Goal: Task Accomplishment & Management: Use online tool/utility

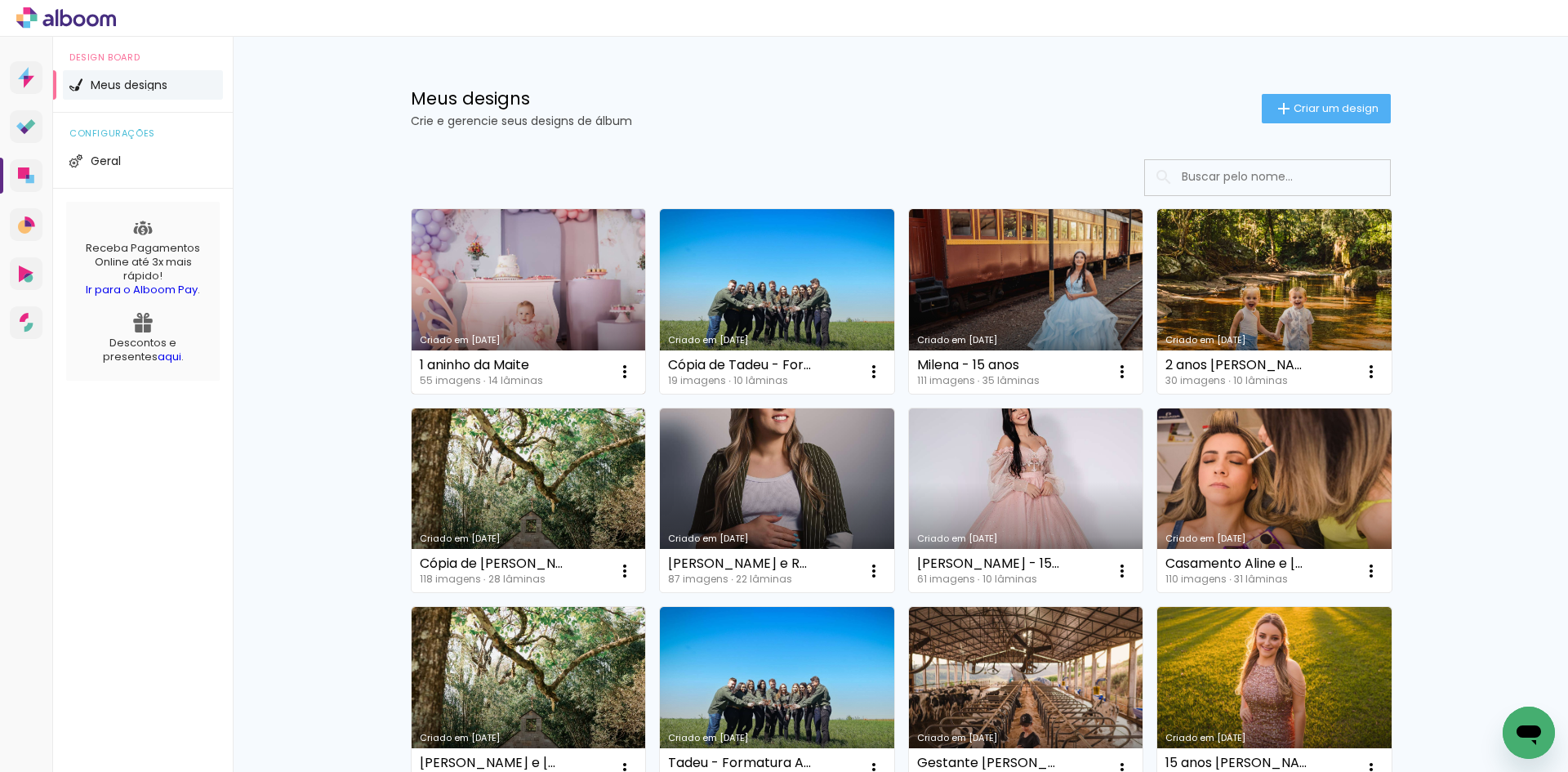
click at [535, 282] on link "Criado em [DATE]" at bounding box center [529, 301] width 235 height 184
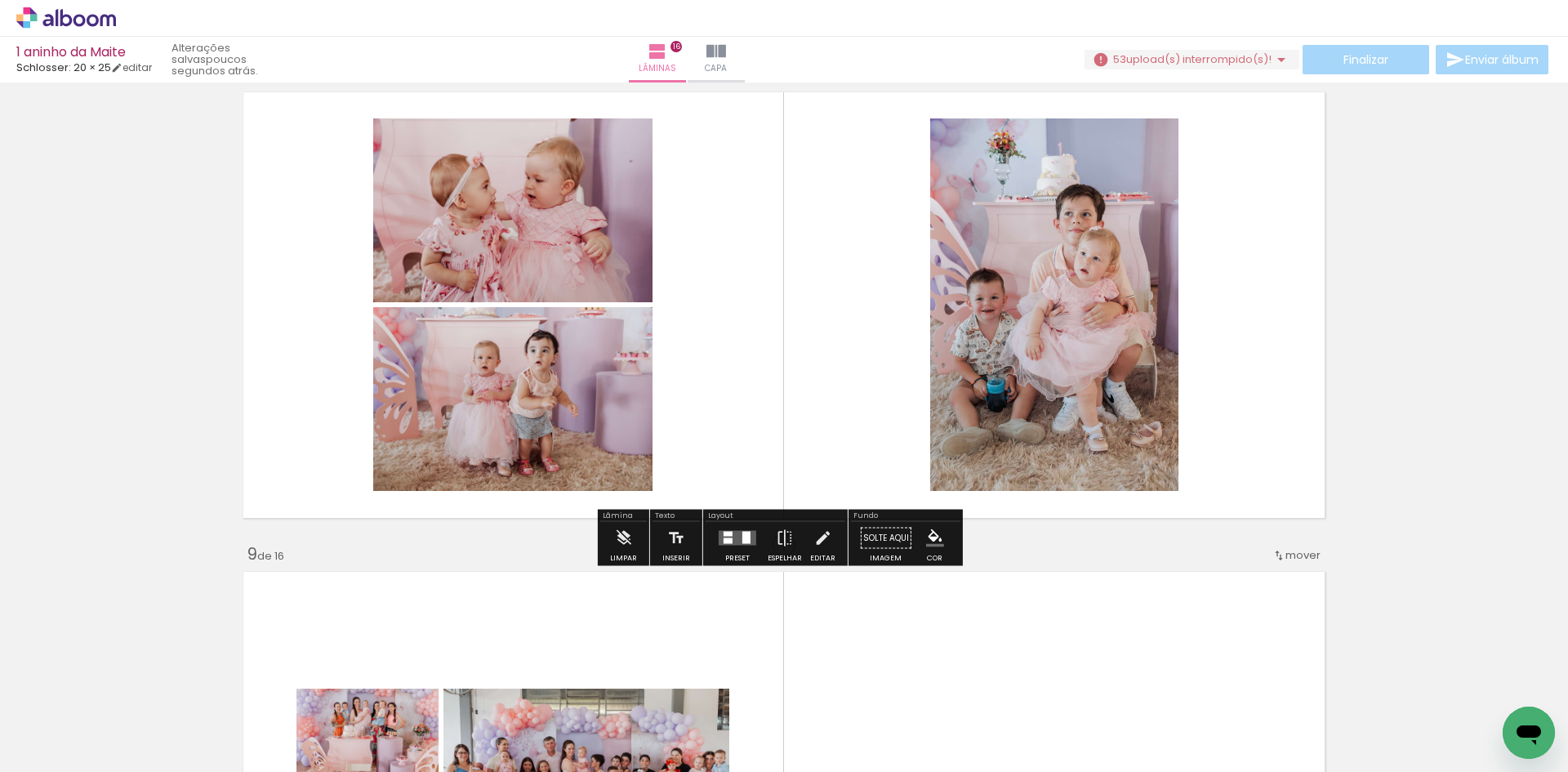
scroll to position [3493, 0]
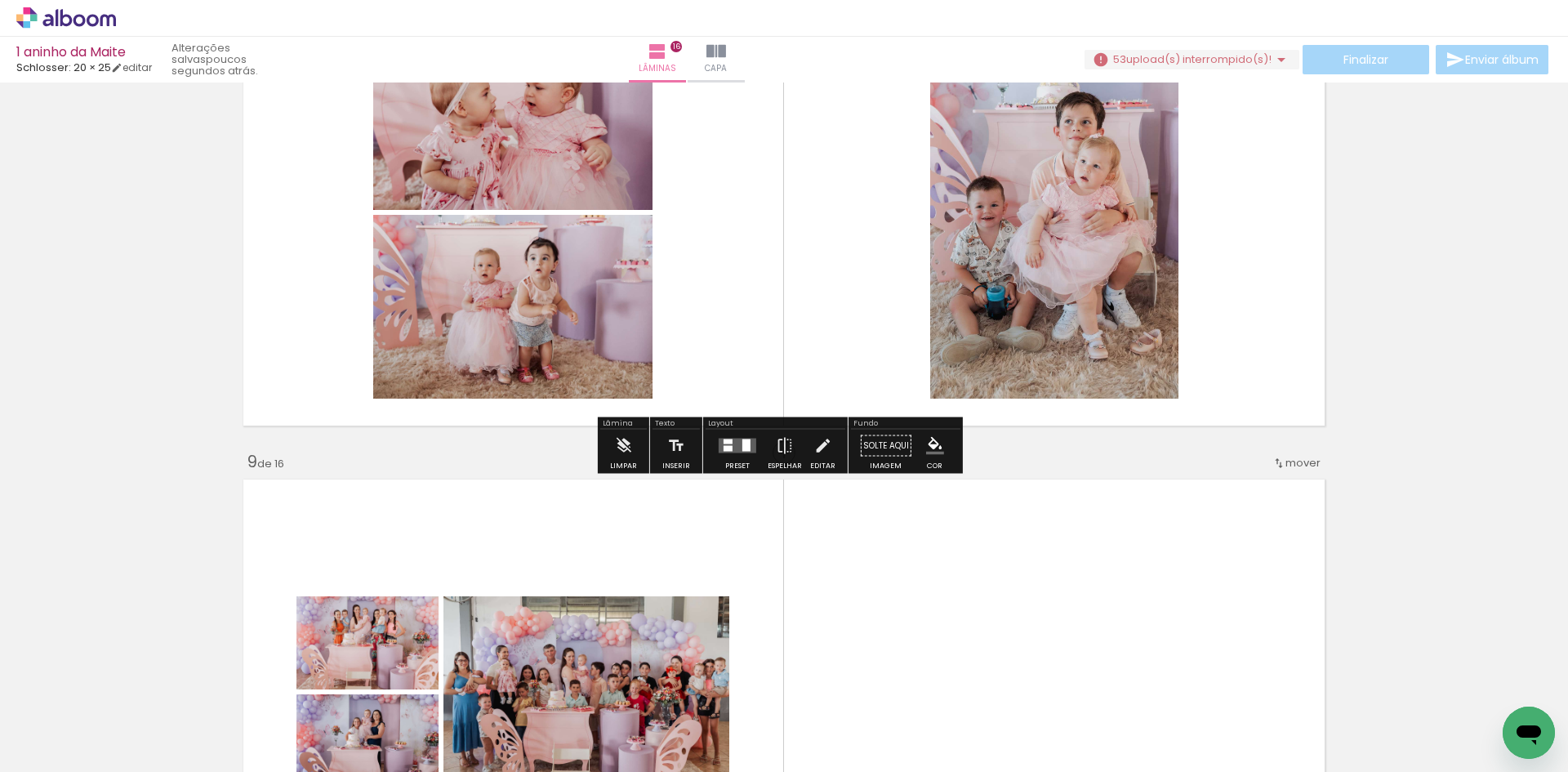
click at [736, 448] on quentale-layouter at bounding box center [737, 446] width 38 height 15
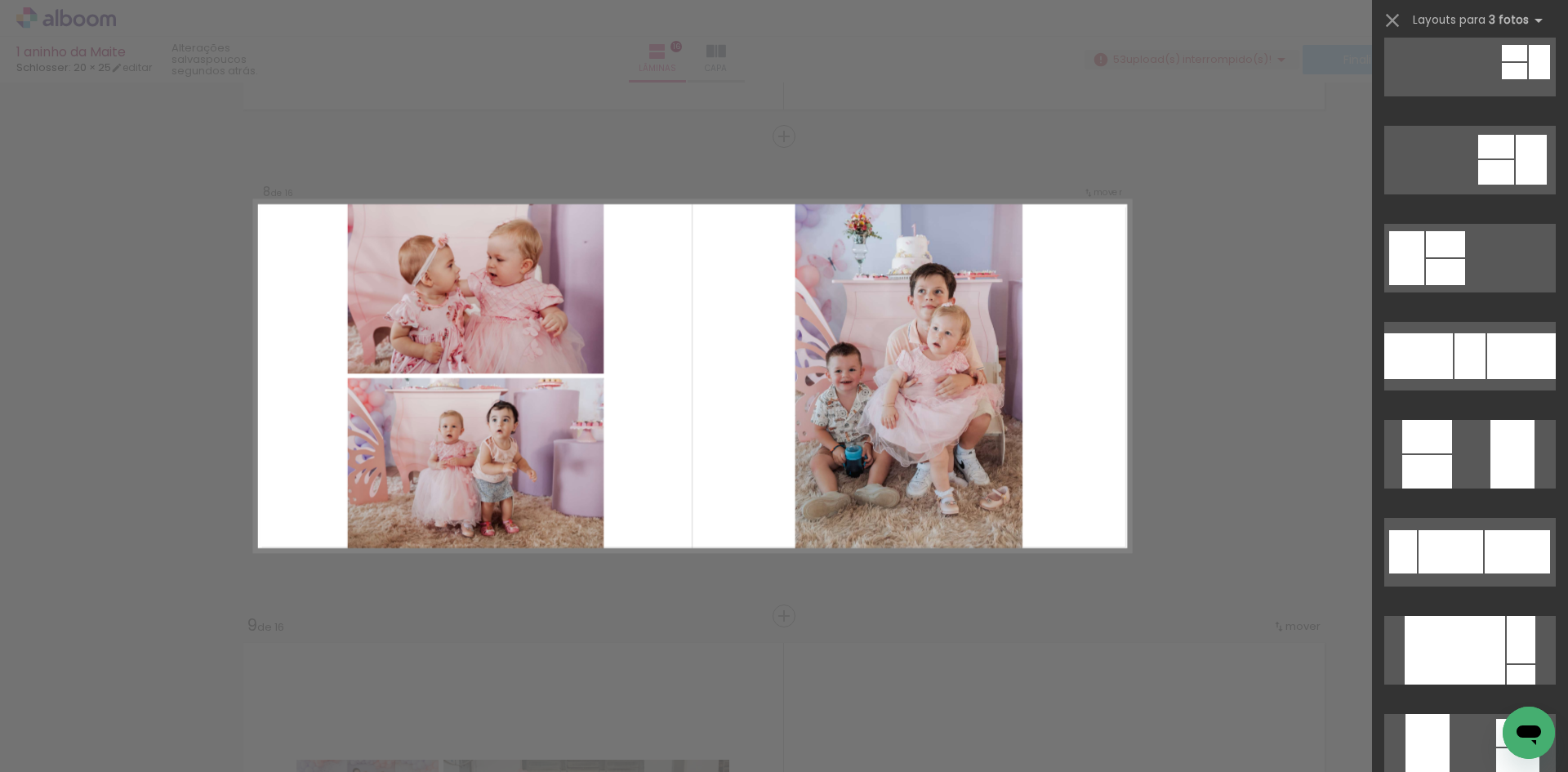
scroll to position [245, 0]
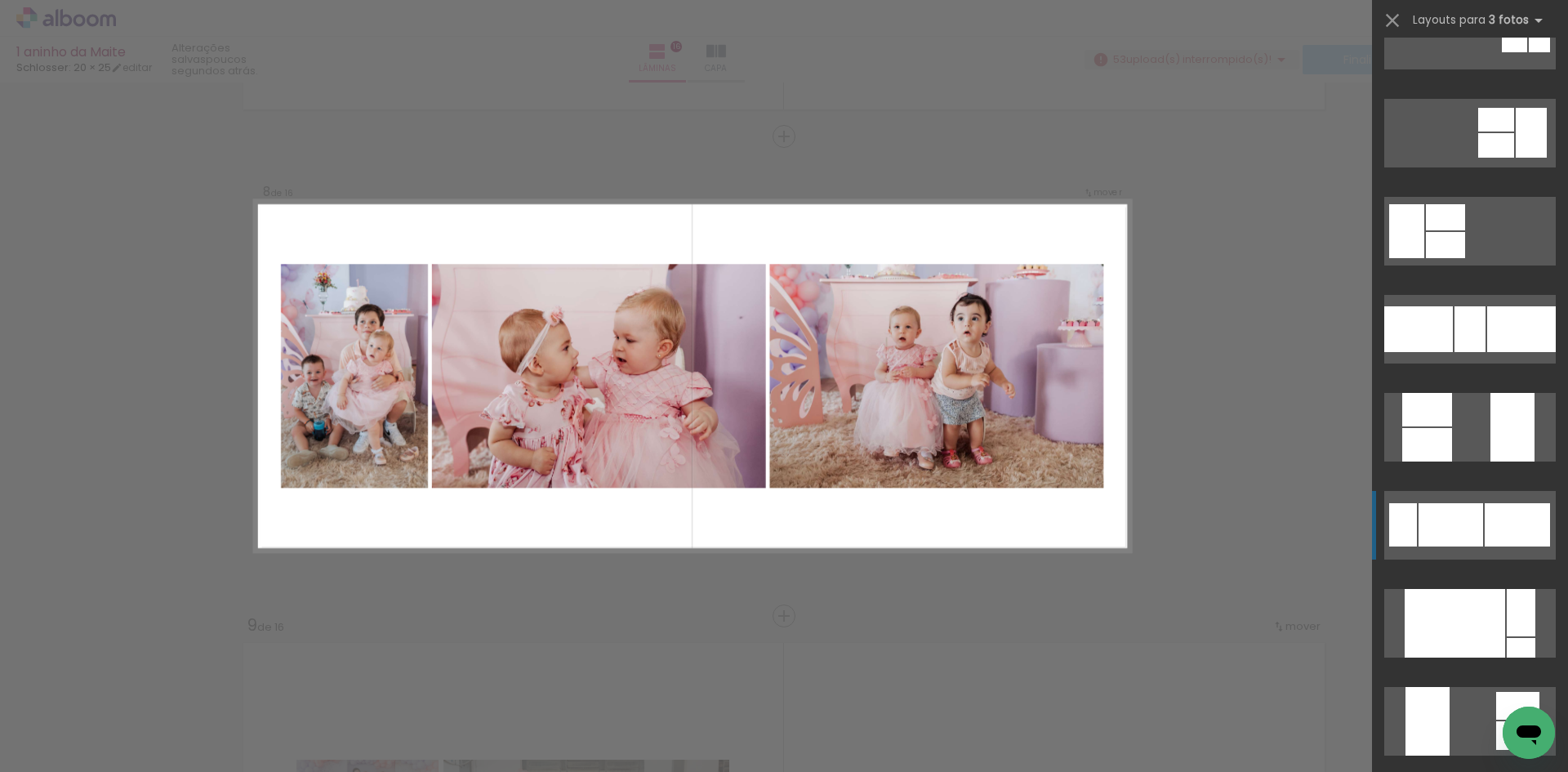
click at [1455, 352] on div at bounding box center [1470, 329] width 31 height 46
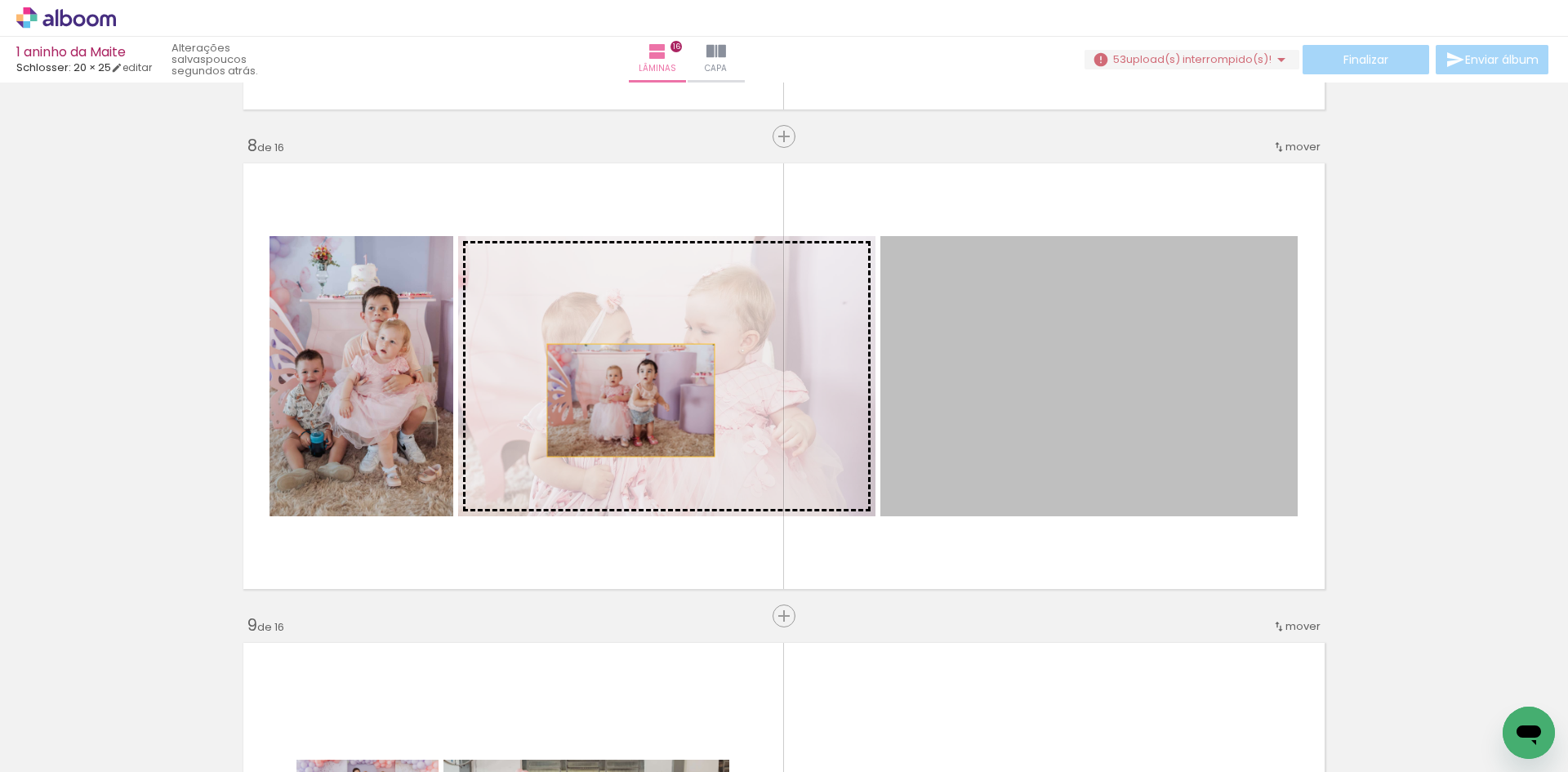
drag, startPoint x: 1000, startPoint y: 437, endPoint x: 624, endPoint y: 400, distance: 377.8
click at [0, 0] on slot at bounding box center [0, 0] width 0 height 0
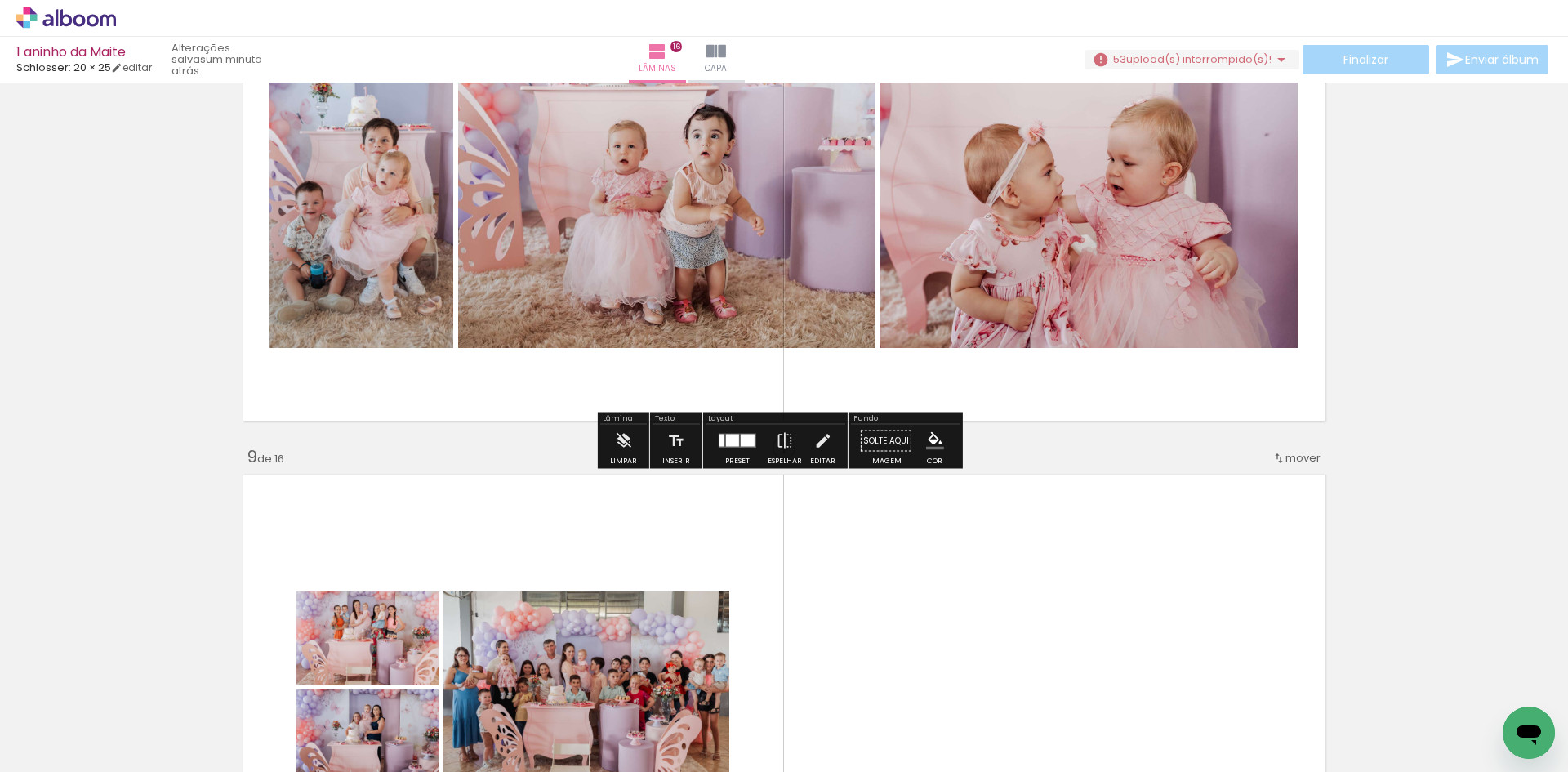
scroll to position [3820, 0]
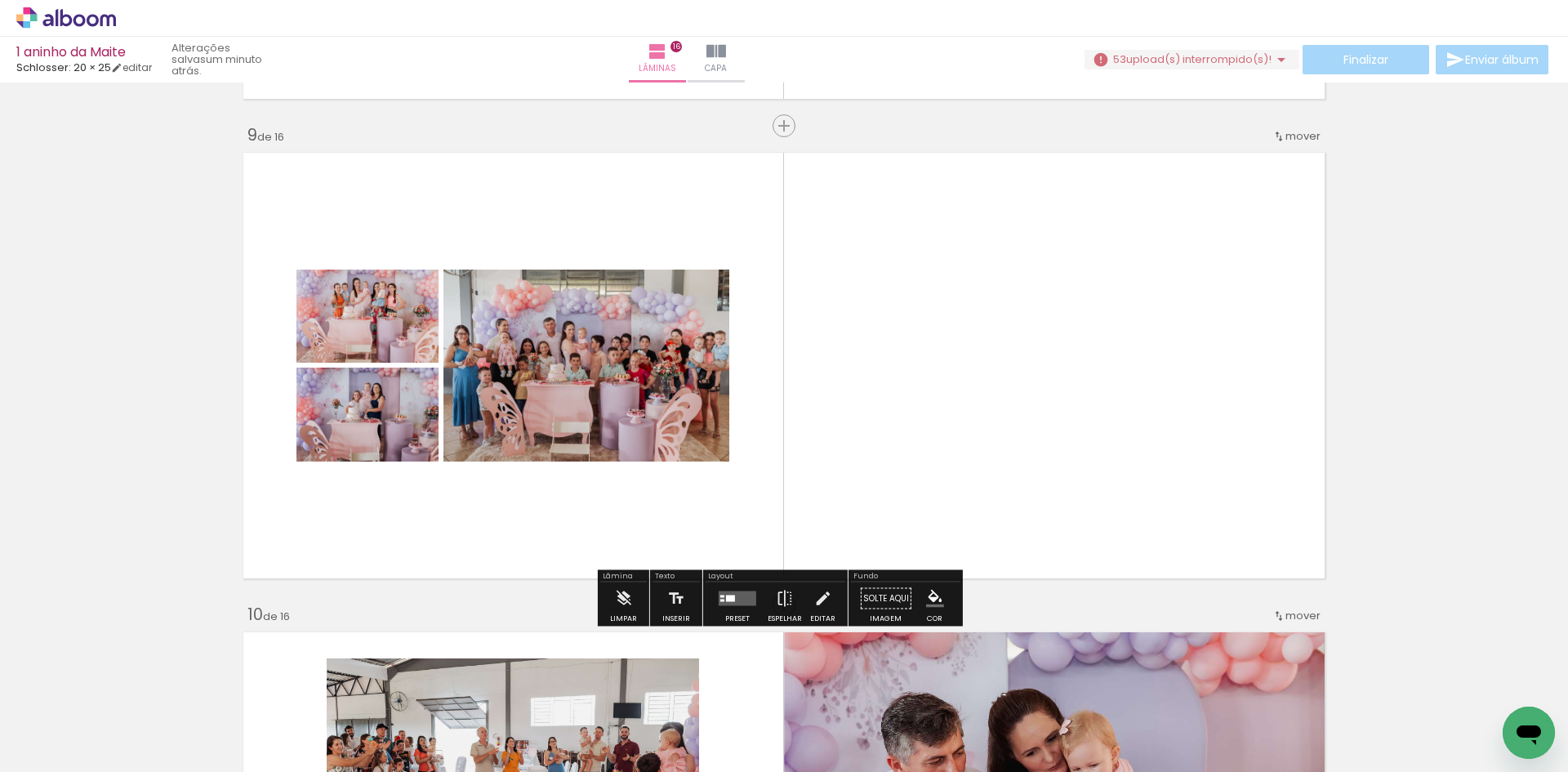
click at [706, 616] on div "Preset Espelhar Editar" at bounding box center [775, 604] width 140 height 42
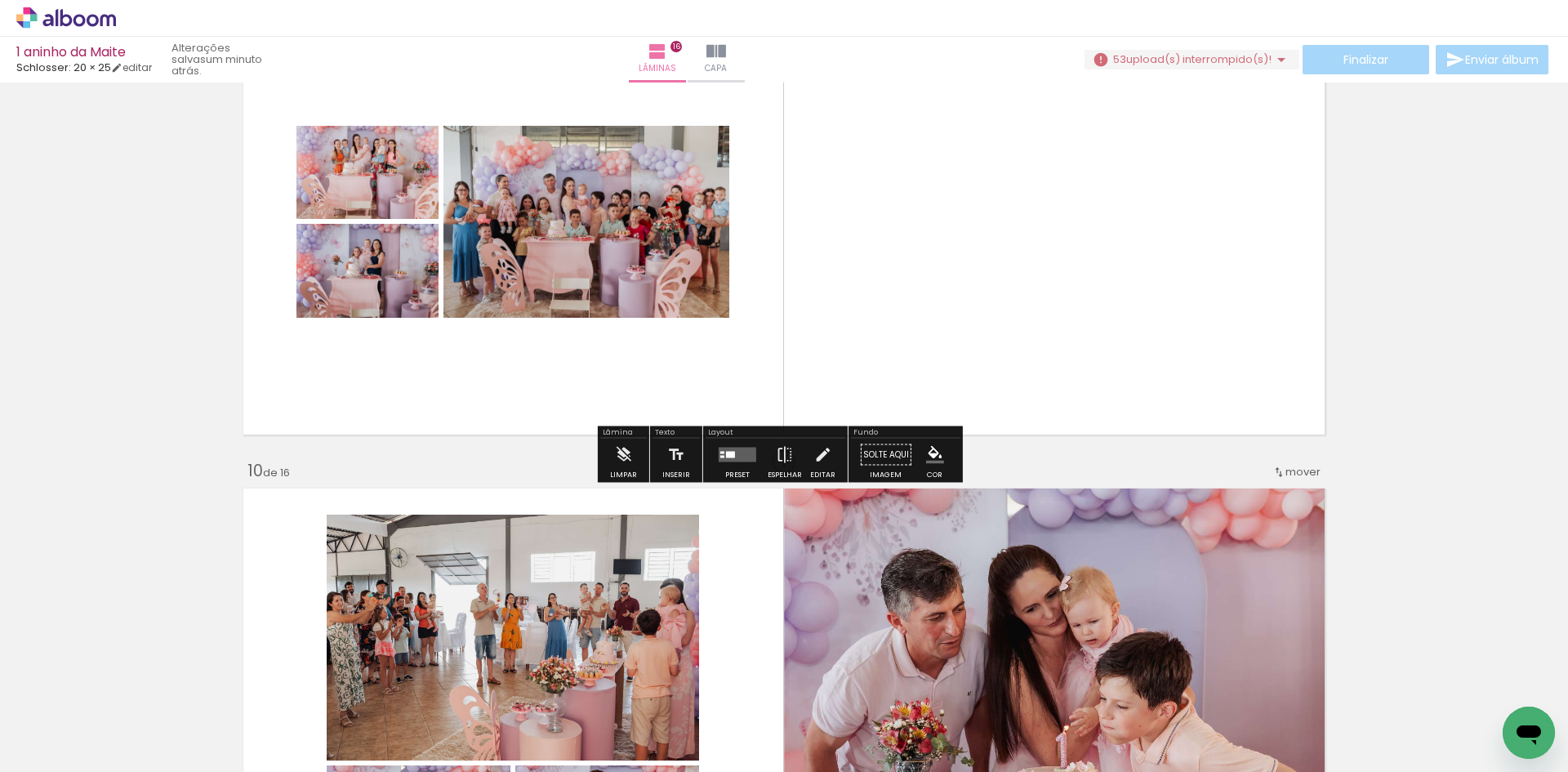
scroll to position [3983, 0]
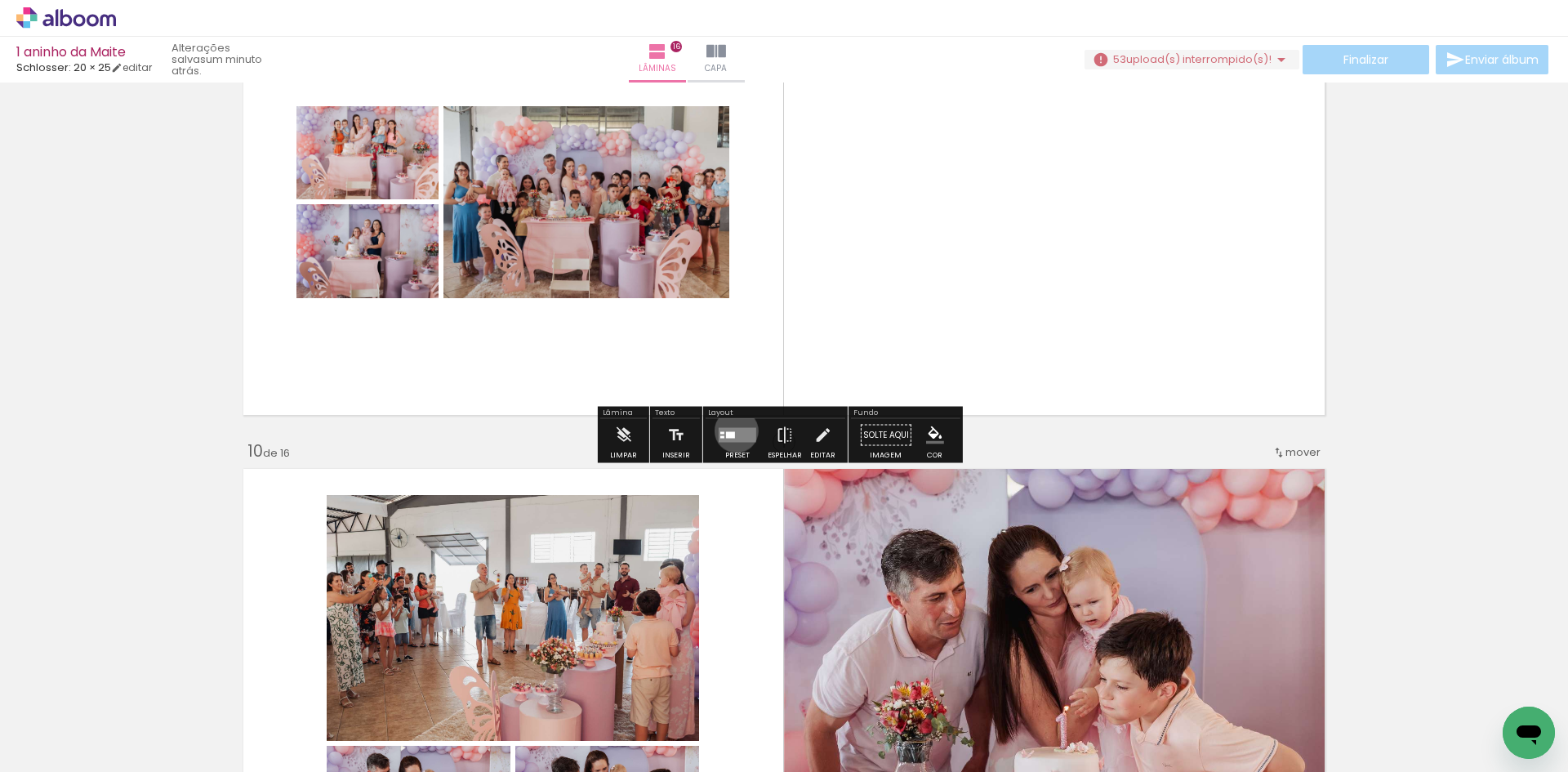
click at [732, 431] on quentale-layouter at bounding box center [737, 436] width 38 height 15
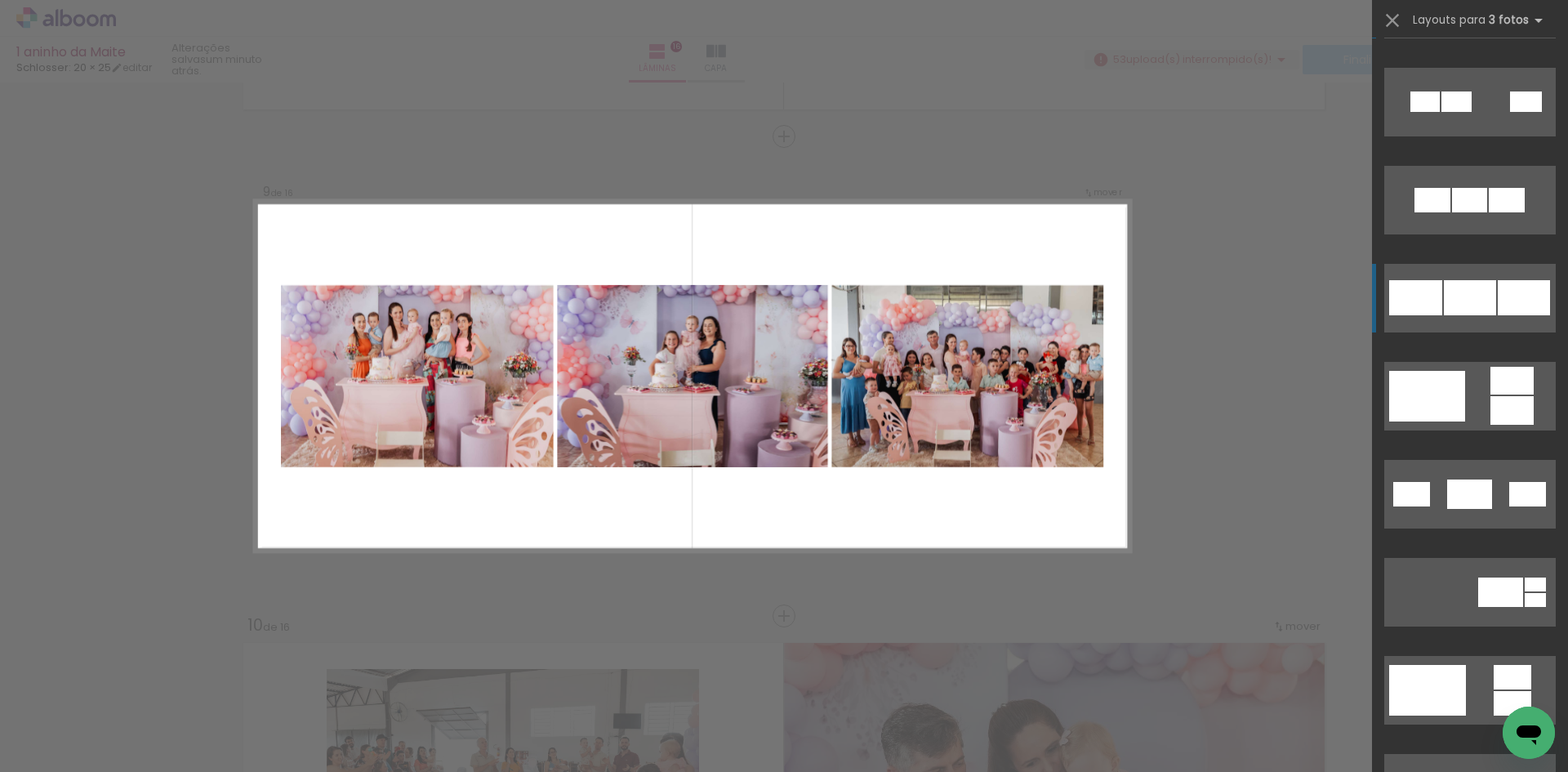
scroll to position [163, 0]
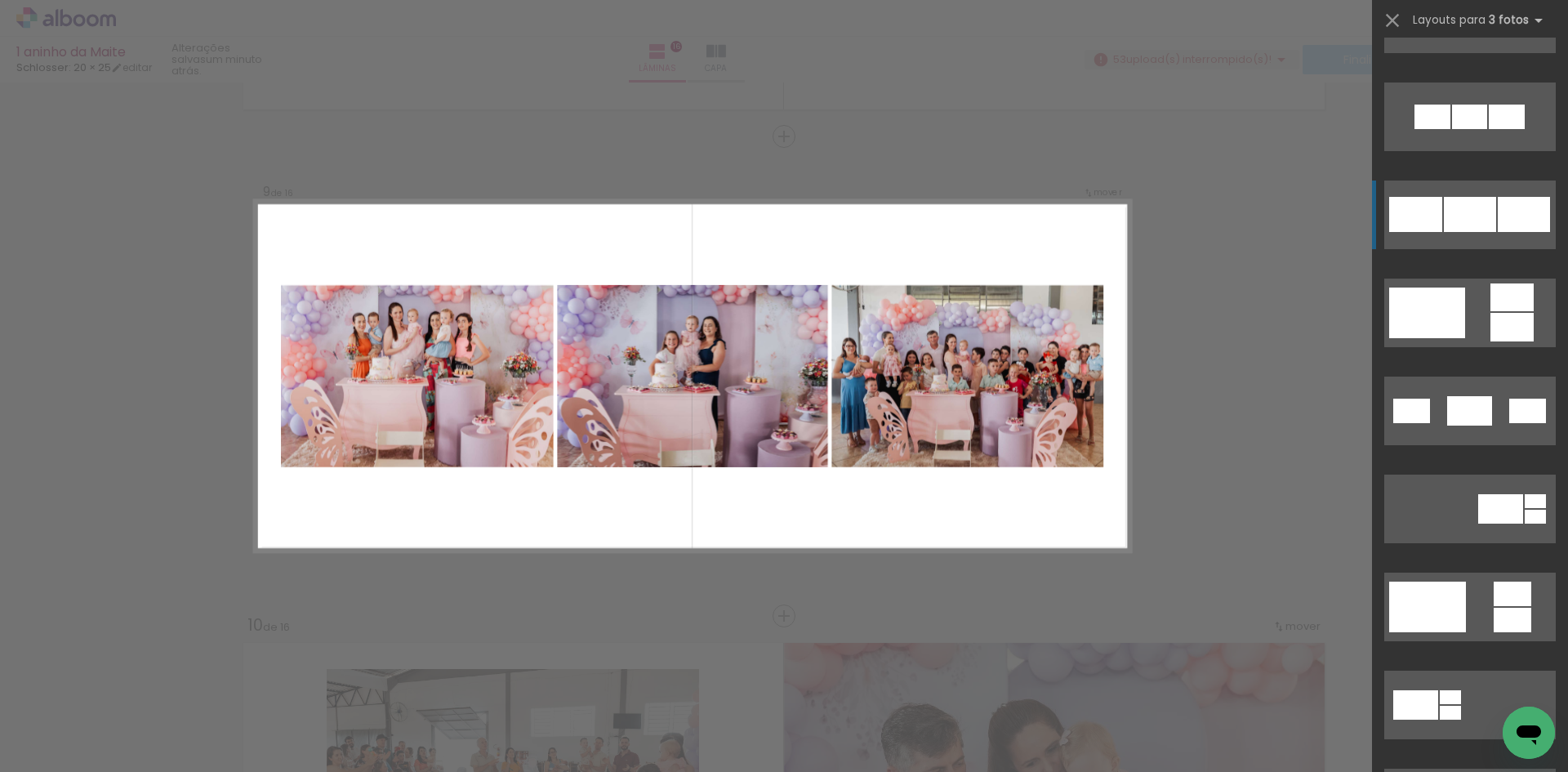
click at [1472, 129] on div at bounding box center [1470, 117] width 35 height 24
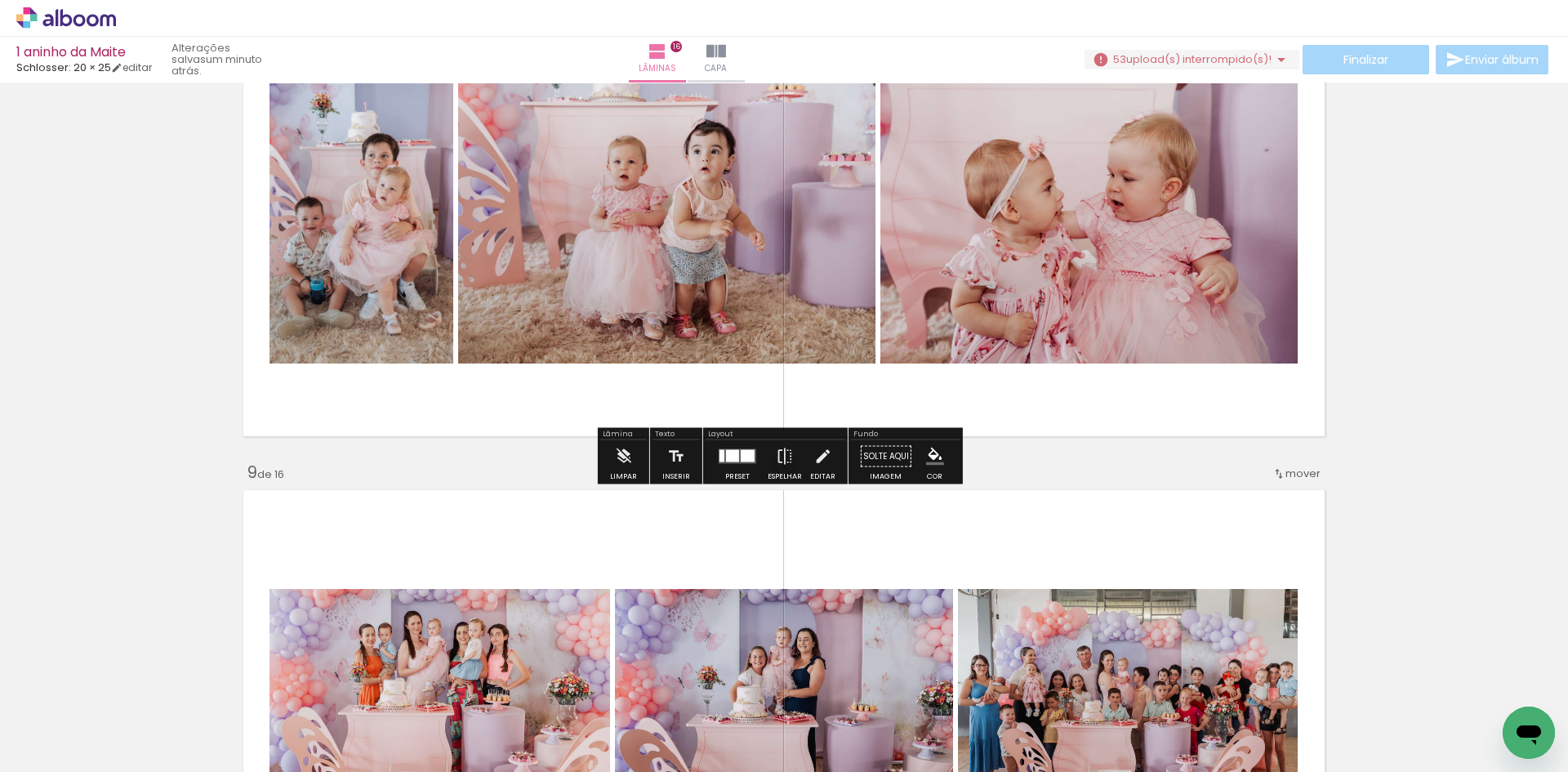
scroll to position [3809, 0]
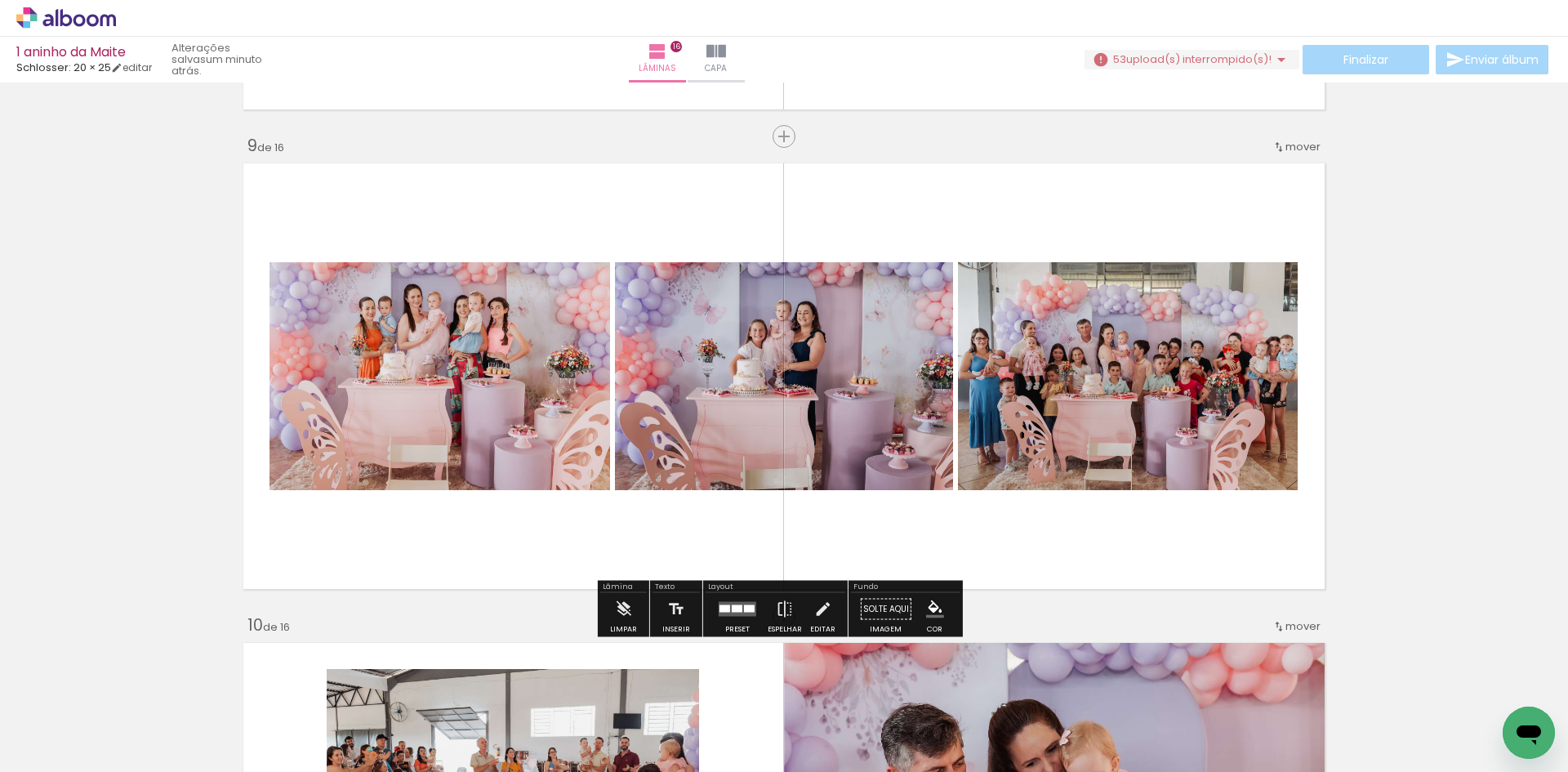
click at [747, 615] on quentale-layouter at bounding box center [737, 609] width 38 height 15
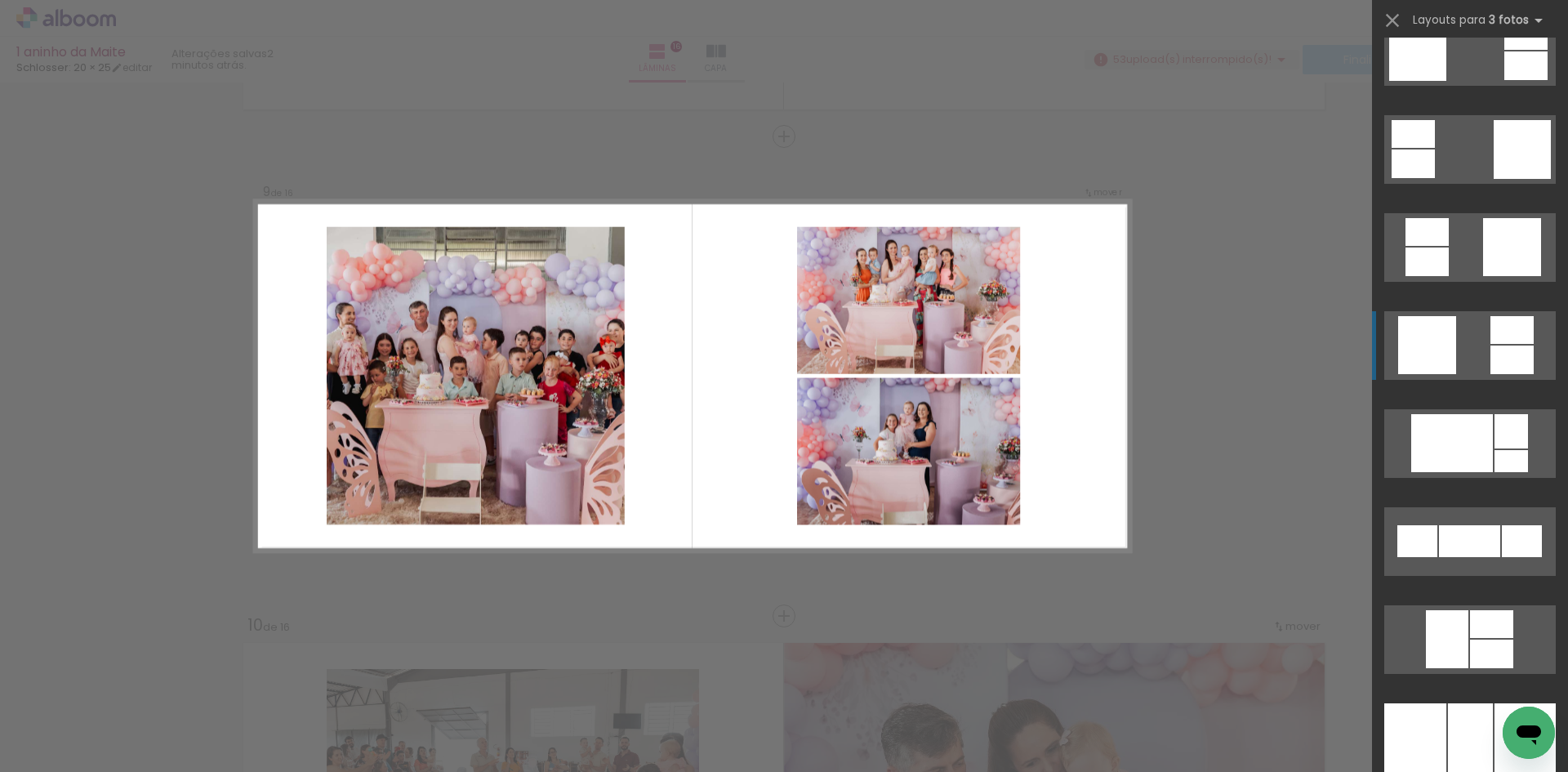
scroll to position [4786, 0]
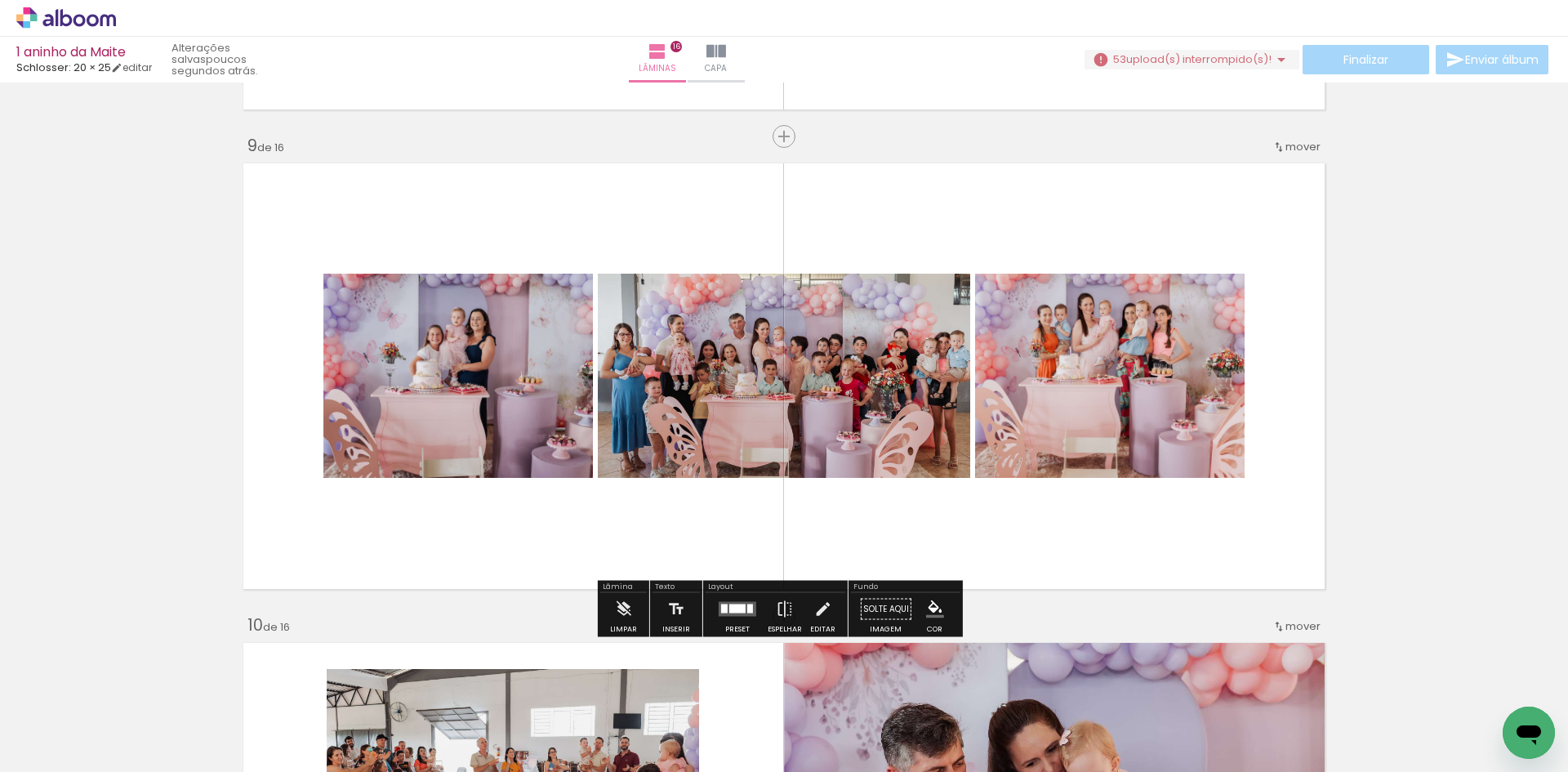
click at [721, 611] on div at bounding box center [724, 609] width 7 height 9
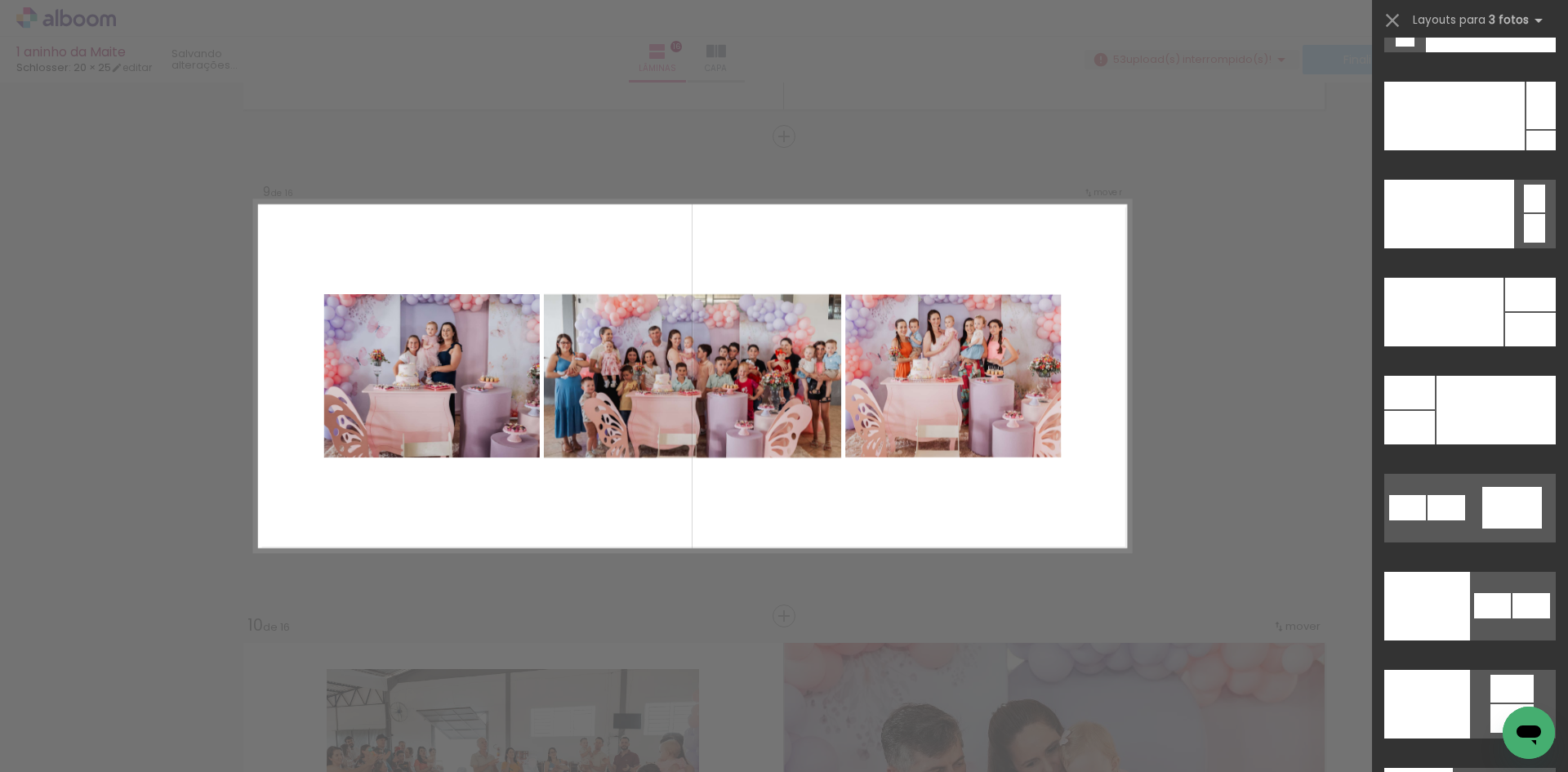
scroll to position [20634, 0]
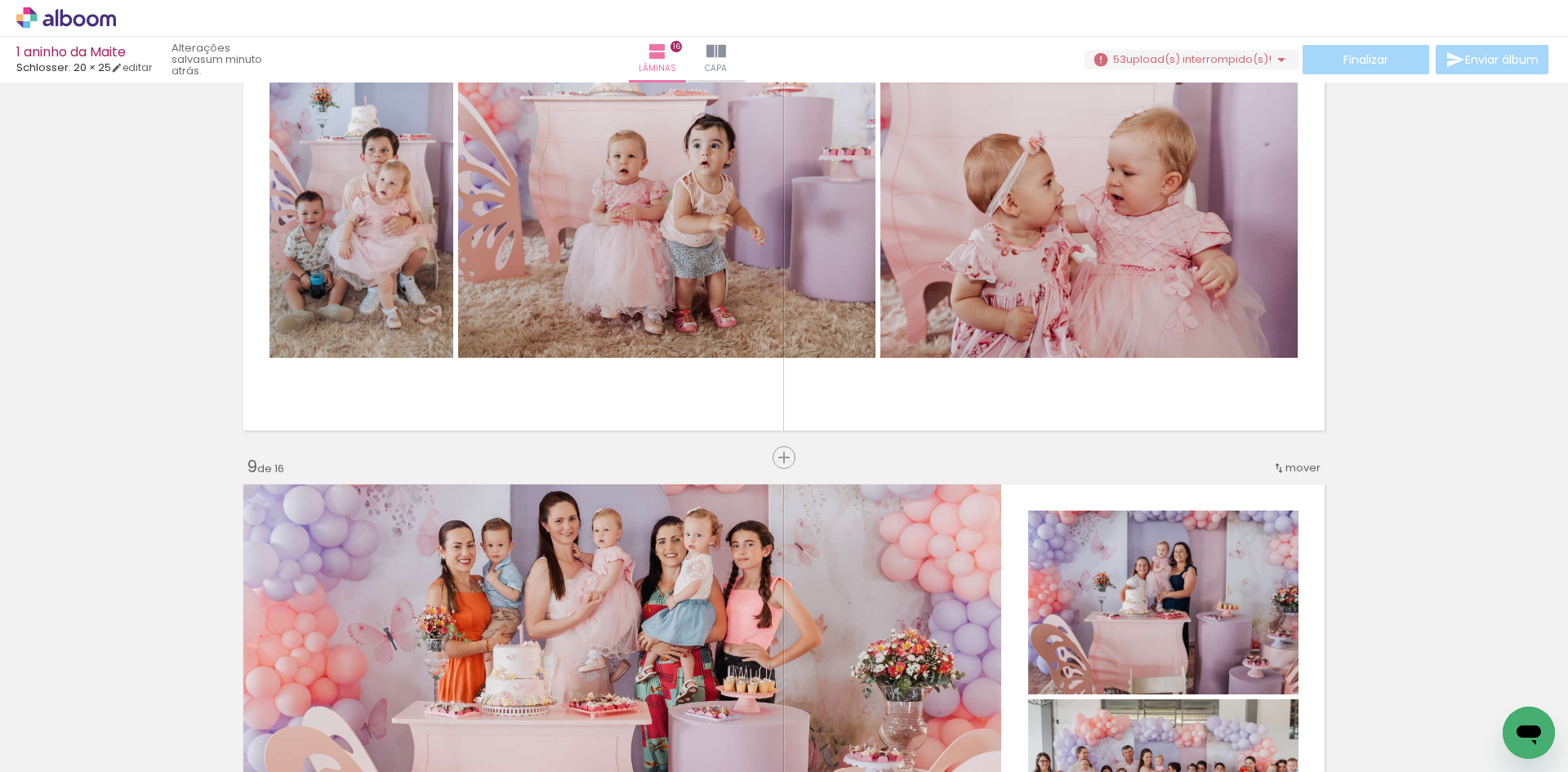
scroll to position [3728, 0]
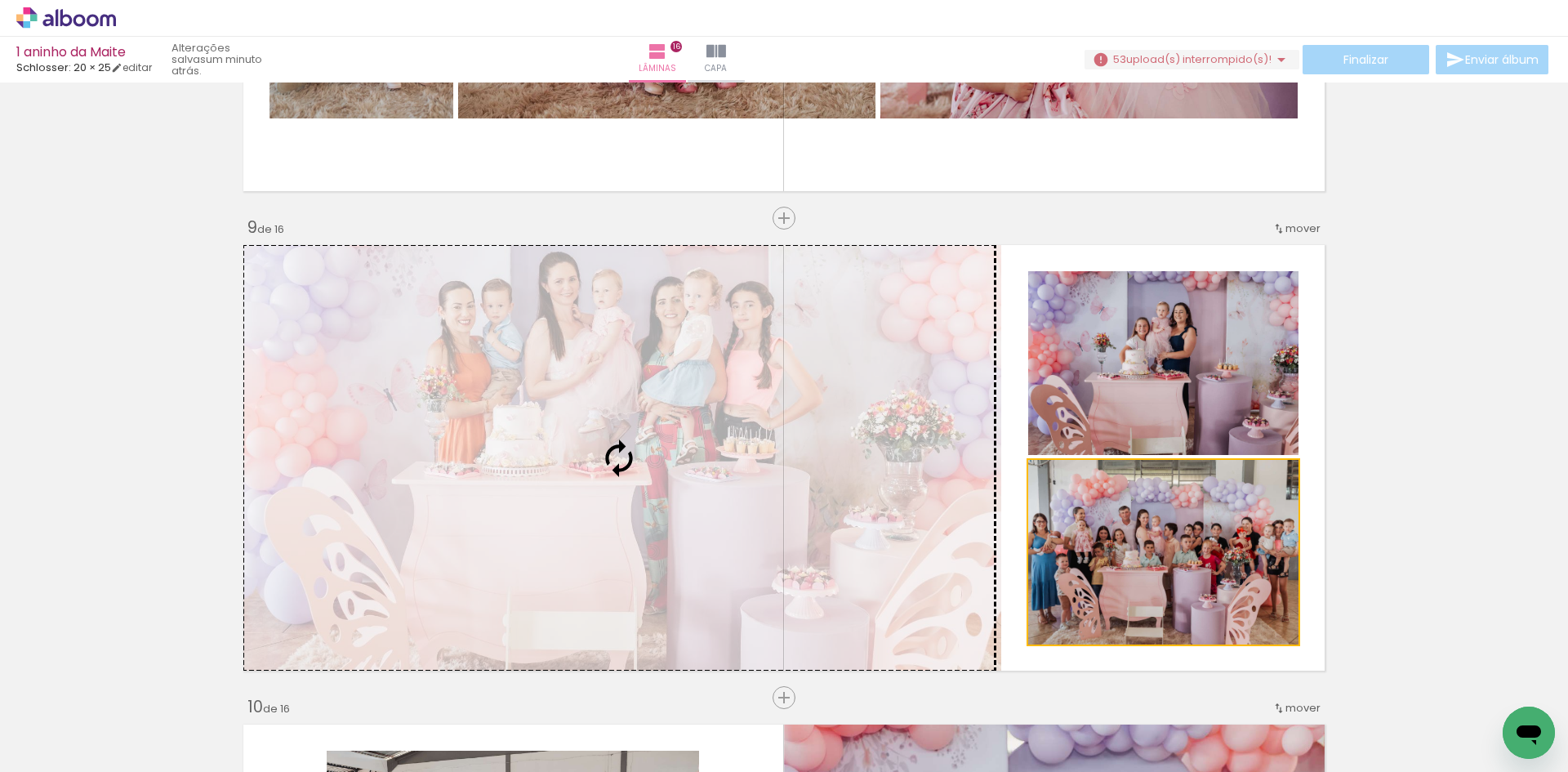
drag, startPoint x: 1144, startPoint y: 557, endPoint x: 783, endPoint y: 504, distance: 364.9
click at [0, 0] on slot at bounding box center [0, 0] width 0 height 0
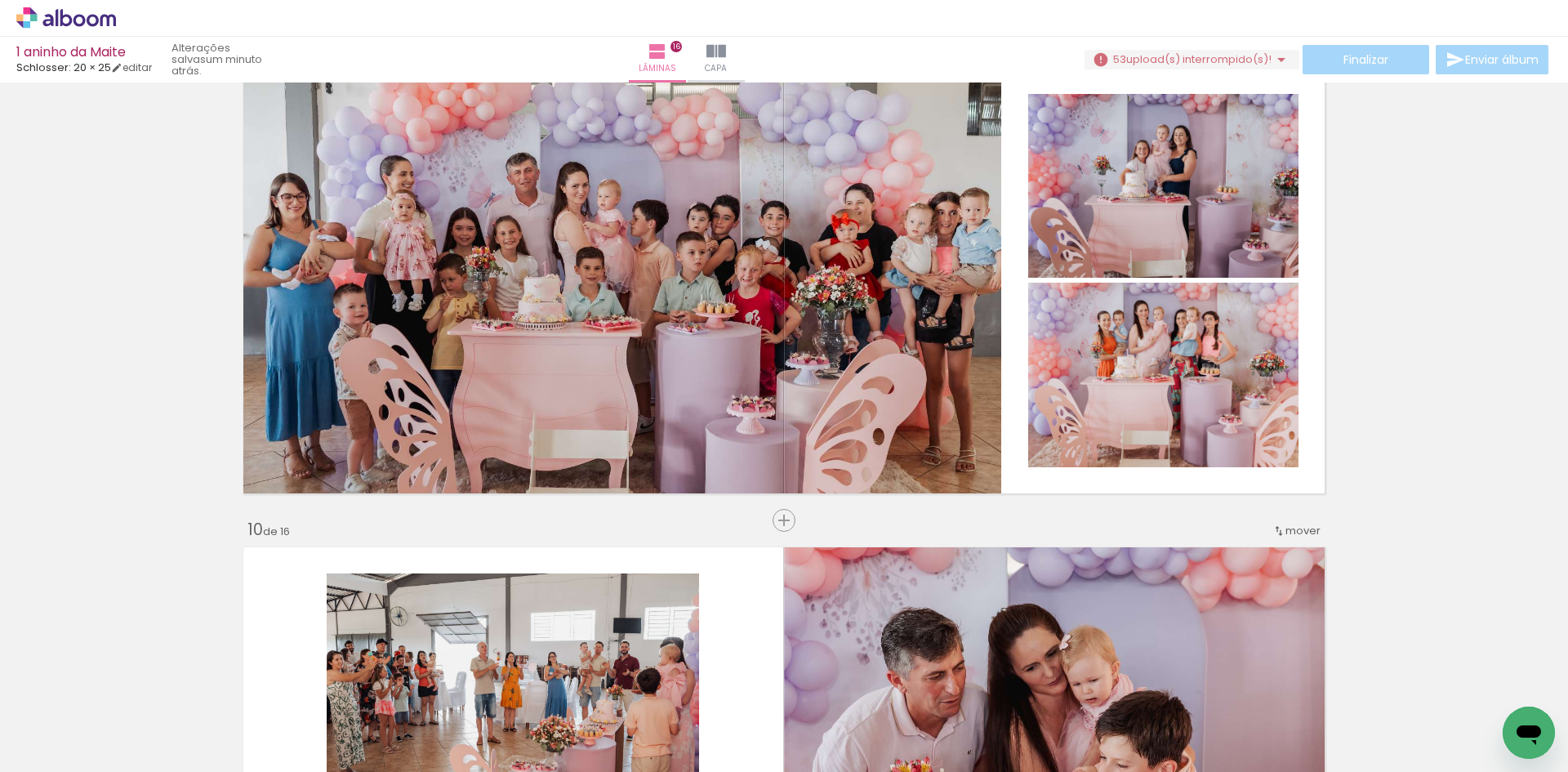
scroll to position [3890, 0]
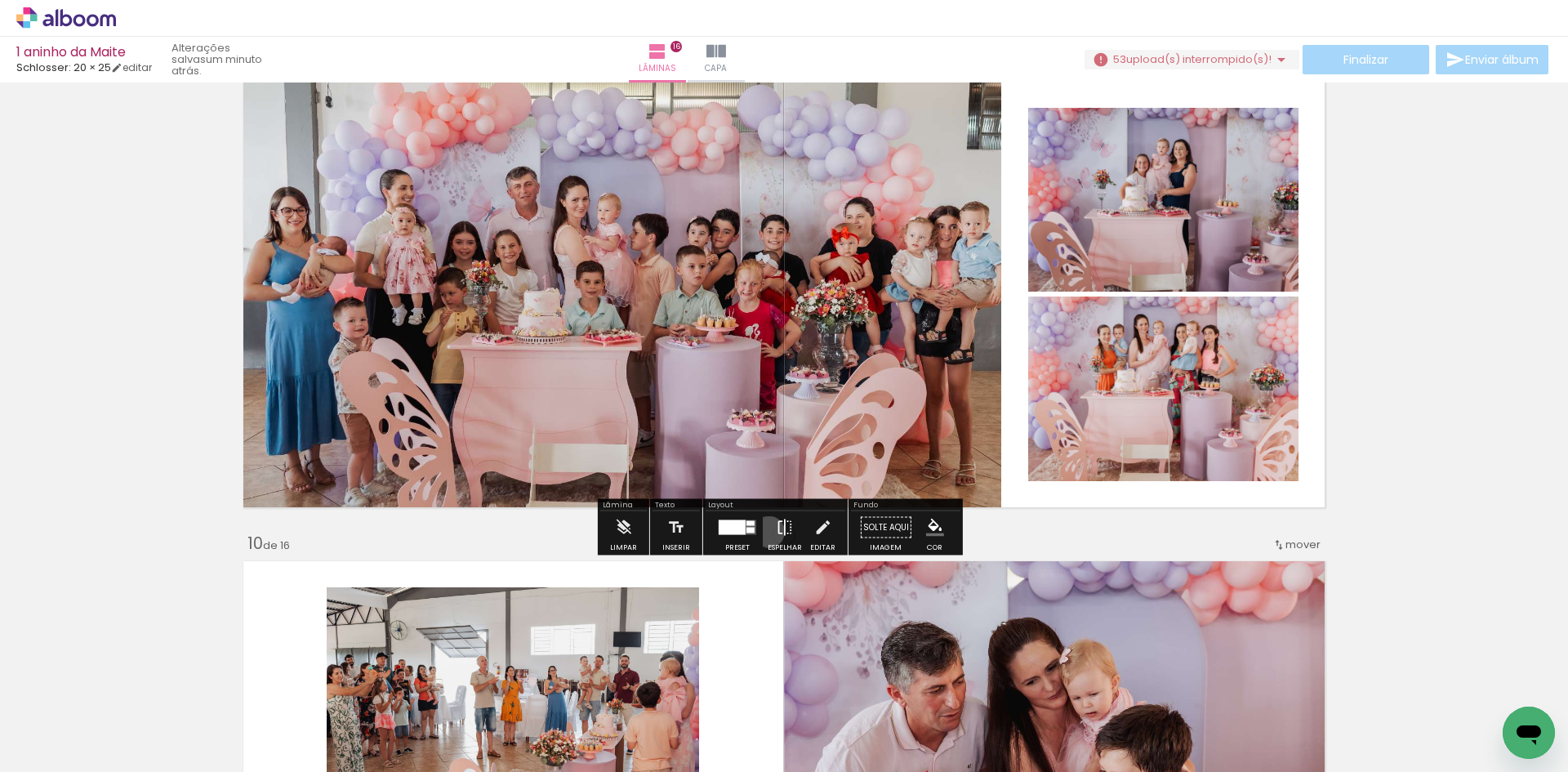
click at [765, 531] on paper-button "Espelhar" at bounding box center [784, 532] width 43 height 42
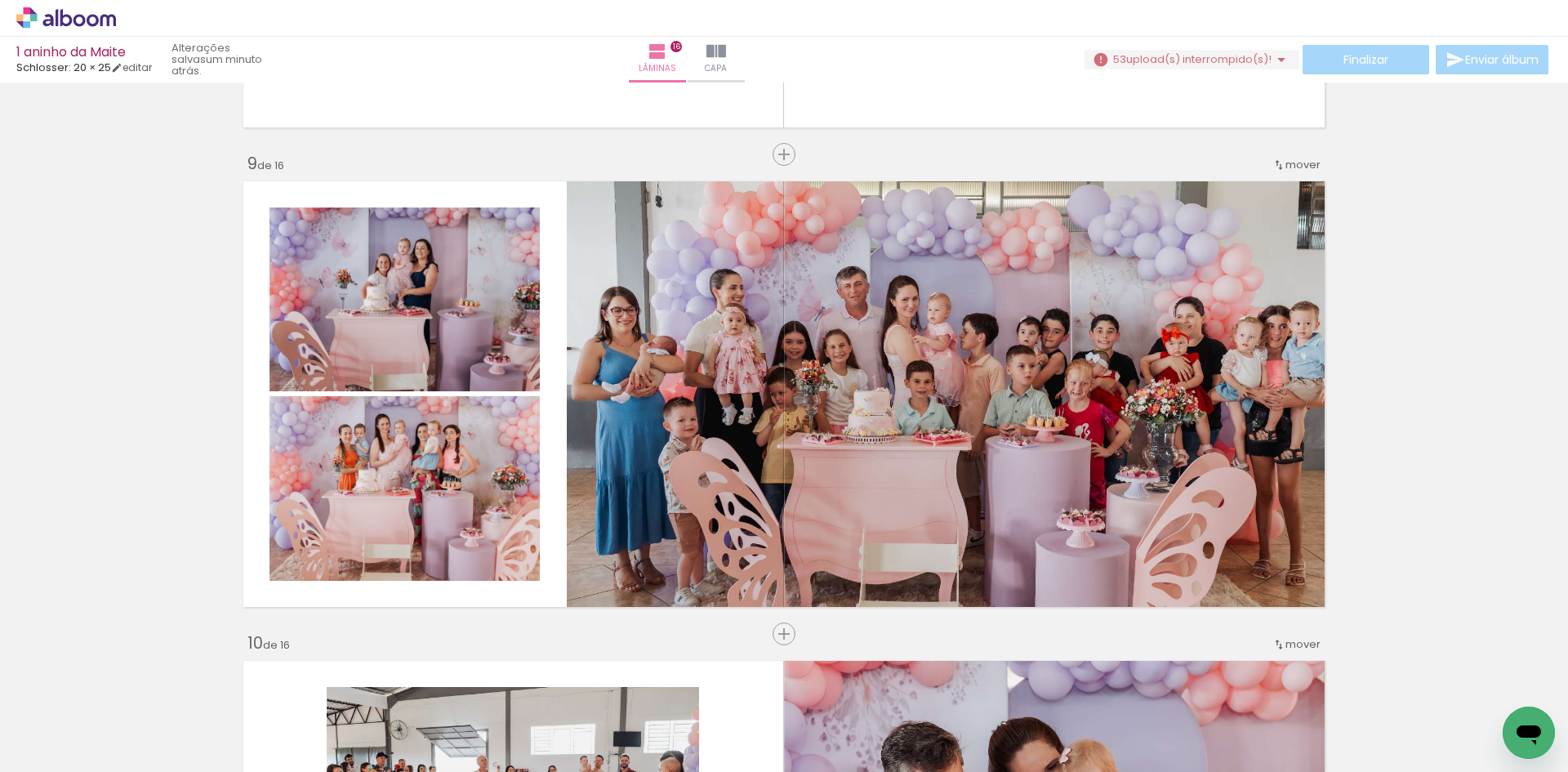
scroll to position [3809, 0]
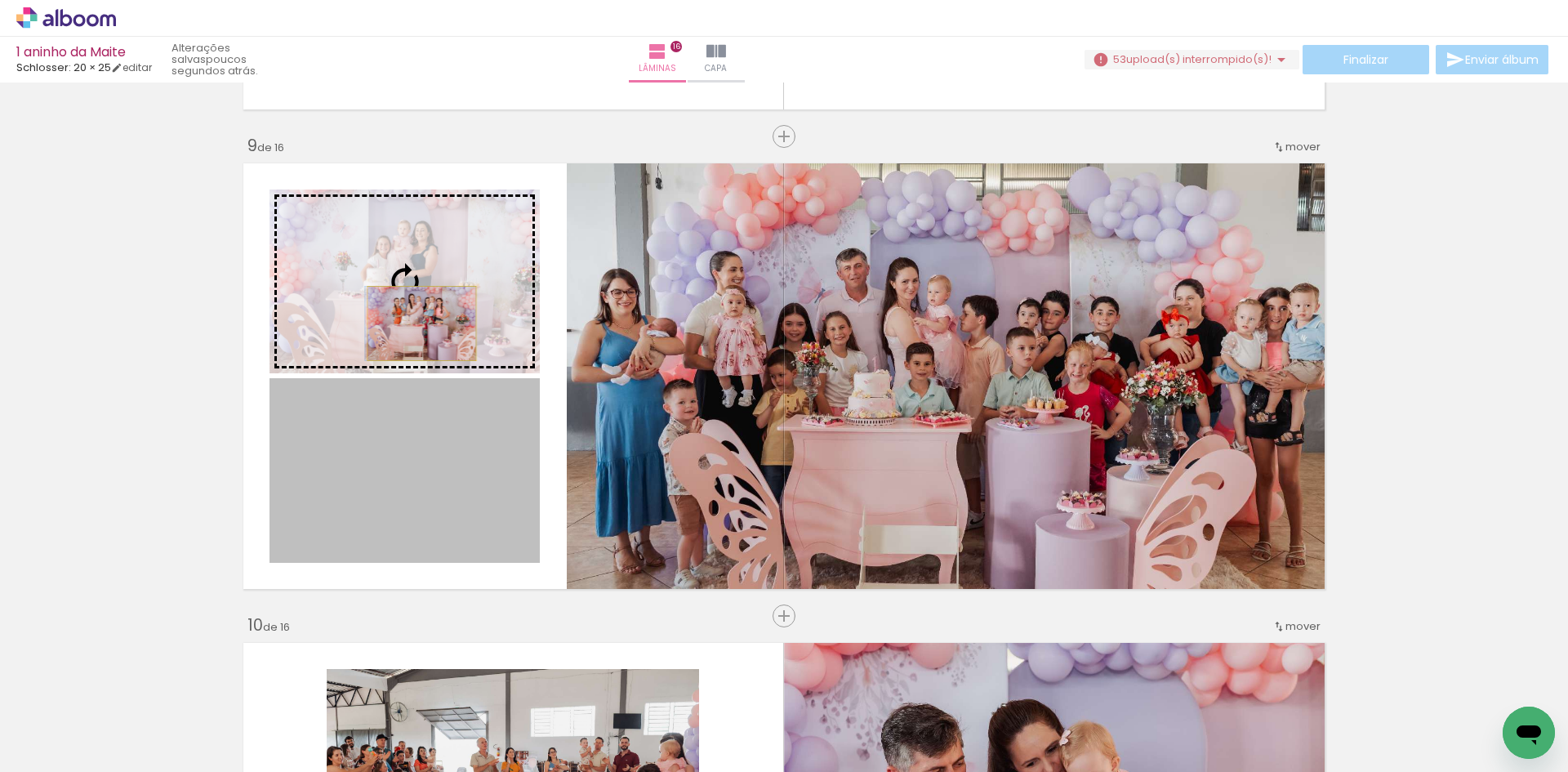
drag, startPoint x: 432, startPoint y: 508, endPoint x: 415, endPoint y: 305, distance: 203.7
click at [0, 0] on slot at bounding box center [0, 0] width 0 height 0
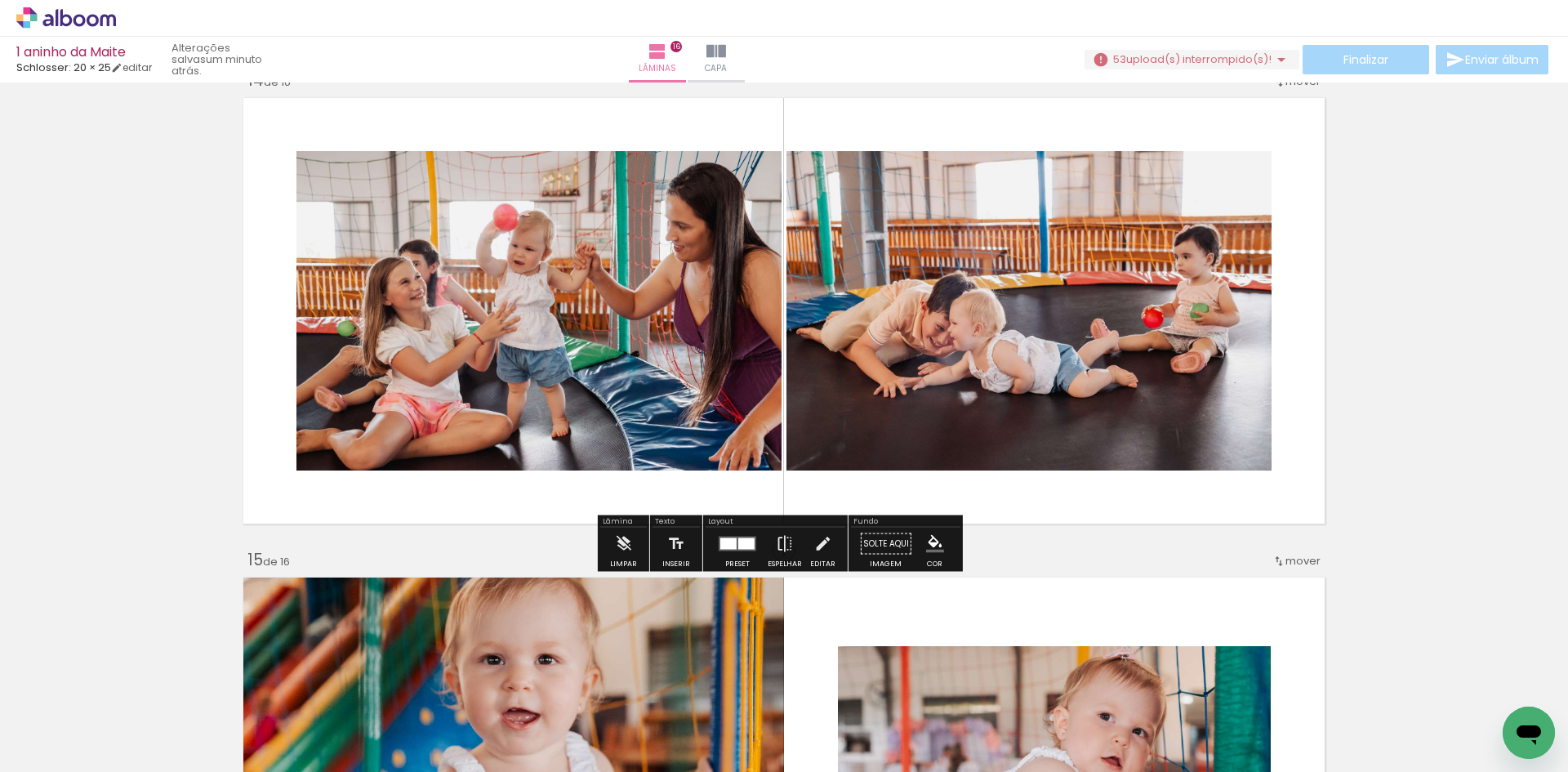
scroll to position [6239, 0]
